Goal: Task Accomplishment & Management: Use online tool/utility

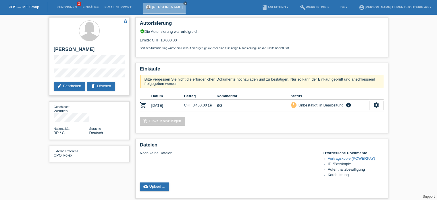
drag, startPoint x: 53, startPoint y: 49, endPoint x: 102, endPoint y: 51, distance: 48.9
click at [102, 51] on h2 "[PERSON_NAME]" at bounding box center [89, 51] width 71 height 9
copy h2 "[PERSON_NAME]"
click at [89, 67] on div "star_border Maria Anisia Bruno edit Bearbeiten delete Löschen" at bounding box center [89, 56] width 80 height 78
click at [107, 74] on div "star_border Maria Anisia Bruno edit Bearbeiten delete Löschen" at bounding box center [89, 56] width 80 height 78
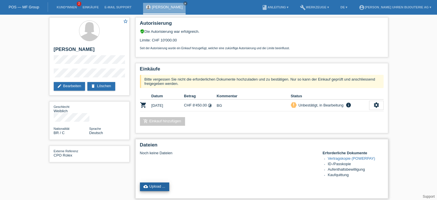
click at [158, 184] on link "cloud_upload Upload ..." at bounding box center [155, 186] width 30 height 9
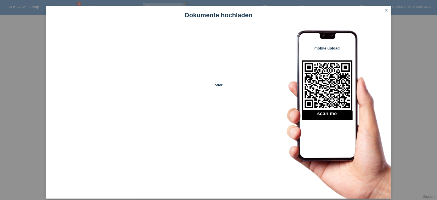
click at [386, 11] on icon "close" at bounding box center [386, 10] width 5 height 5
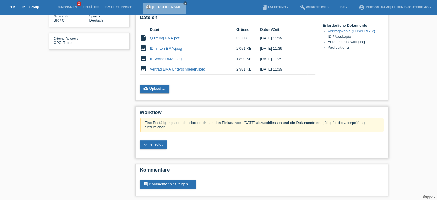
scroll to position [114, 0]
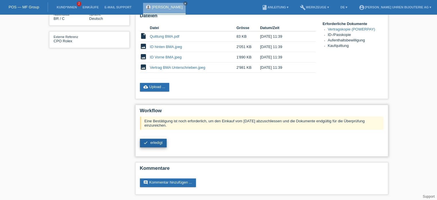
click at [152, 142] on span "erledigt" at bounding box center [156, 142] width 12 height 4
